Goal: Task Accomplishment & Management: Use online tool/utility

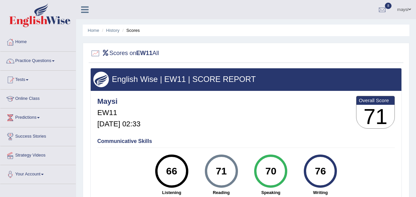
click at [367, 135] on div "Communicative Skills 66 Listening 71 [GEOGRAPHIC_DATA] 70 Speaking 76 Writing" at bounding box center [246, 166] width 301 height 63
click at [26, 83] on link "Tests" at bounding box center [37, 79] width 75 height 17
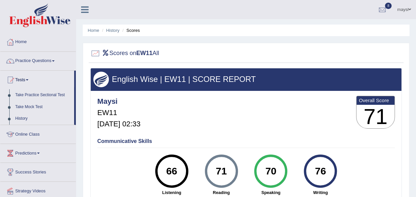
click at [30, 136] on link "Online Class" at bounding box center [37, 133] width 75 height 17
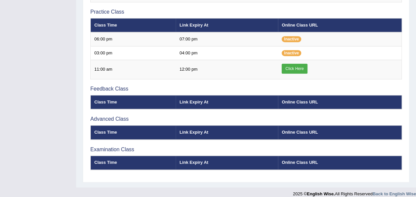
scroll to position [205, 0]
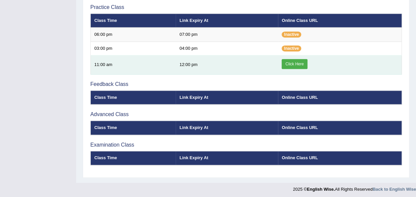
click at [303, 65] on link "Click Here" at bounding box center [294, 64] width 25 height 10
